Goal: Task Accomplishment & Management: Complete application form

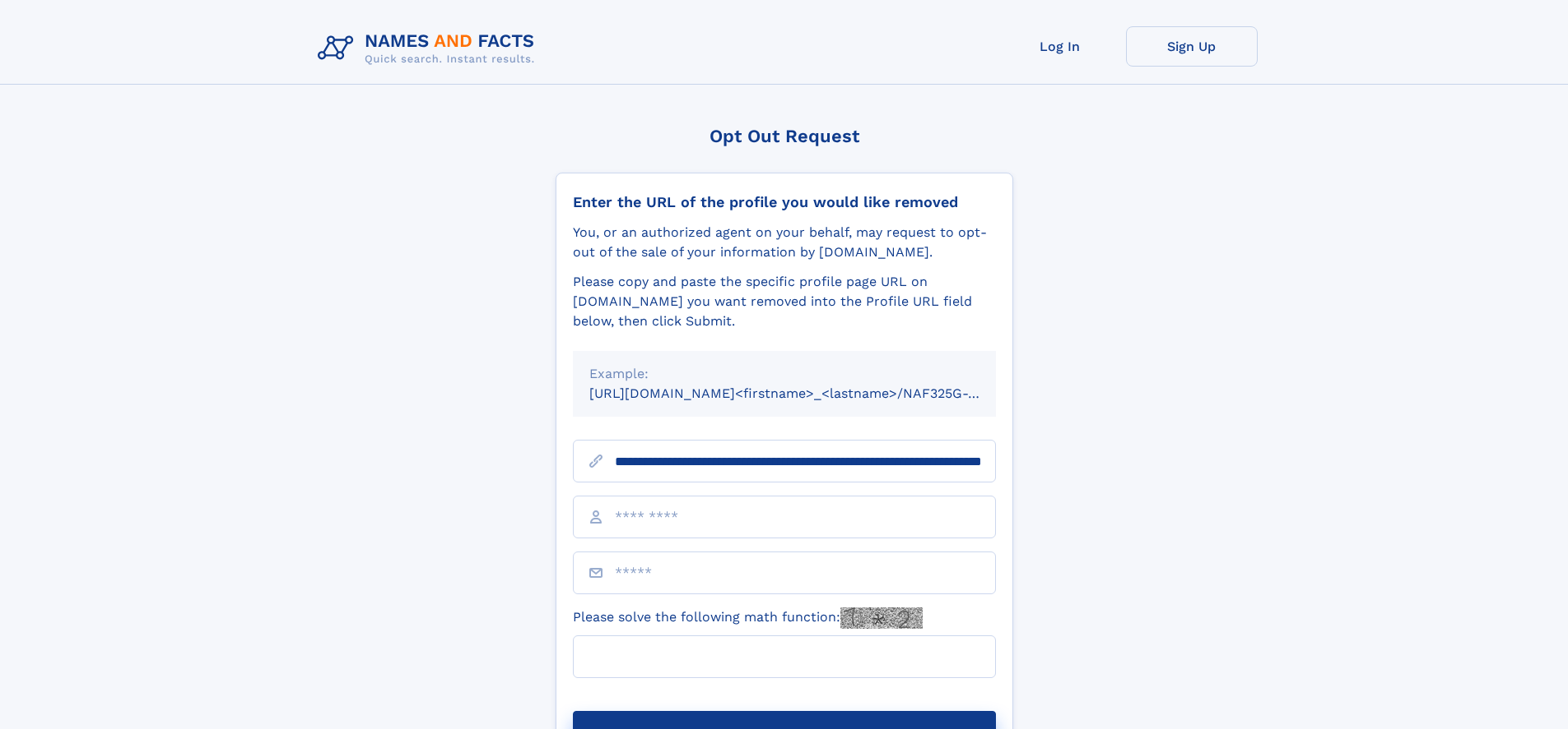
scroll to position [0, 172]
type input "**********"
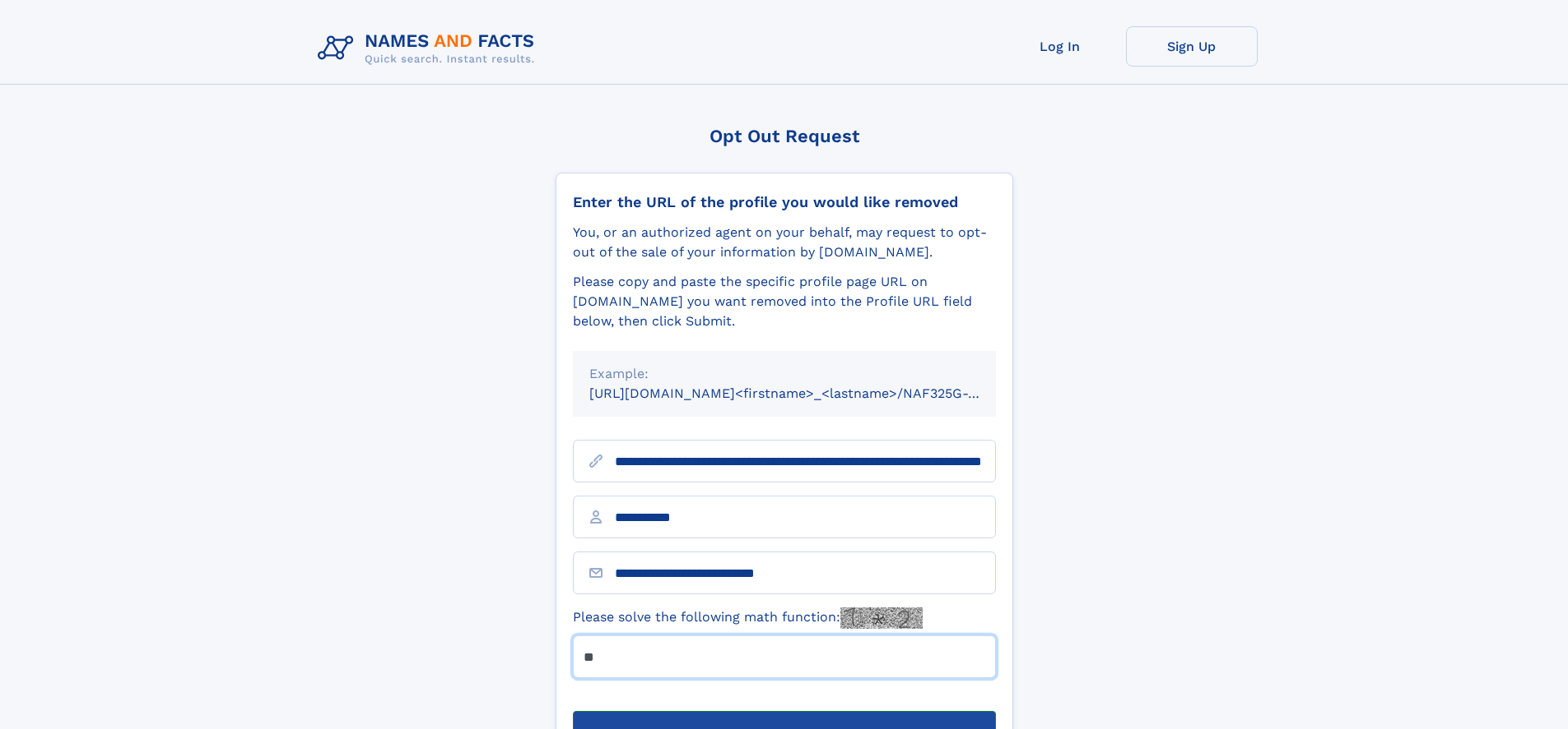
type input "**"
click at [783, 712] on button "Submit Opt Out Request" at bounding box center [784, 738] width 423 height 53
